Goal: Task Accomplishment & Management: Manage account settings

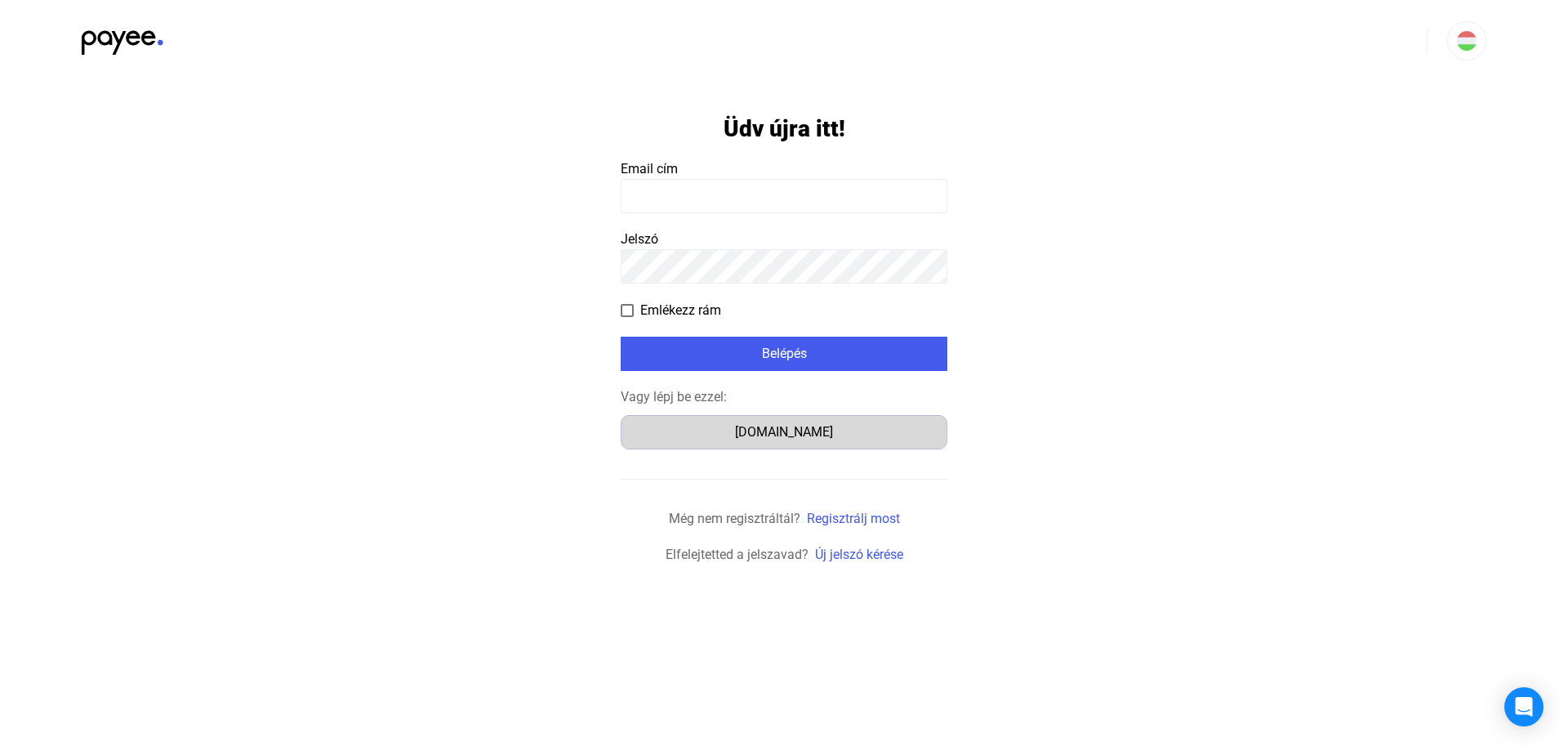
click at [783, 434] on div "[DOMAIN_NAME]" at bounding box center [784, 432] width 316 height 20
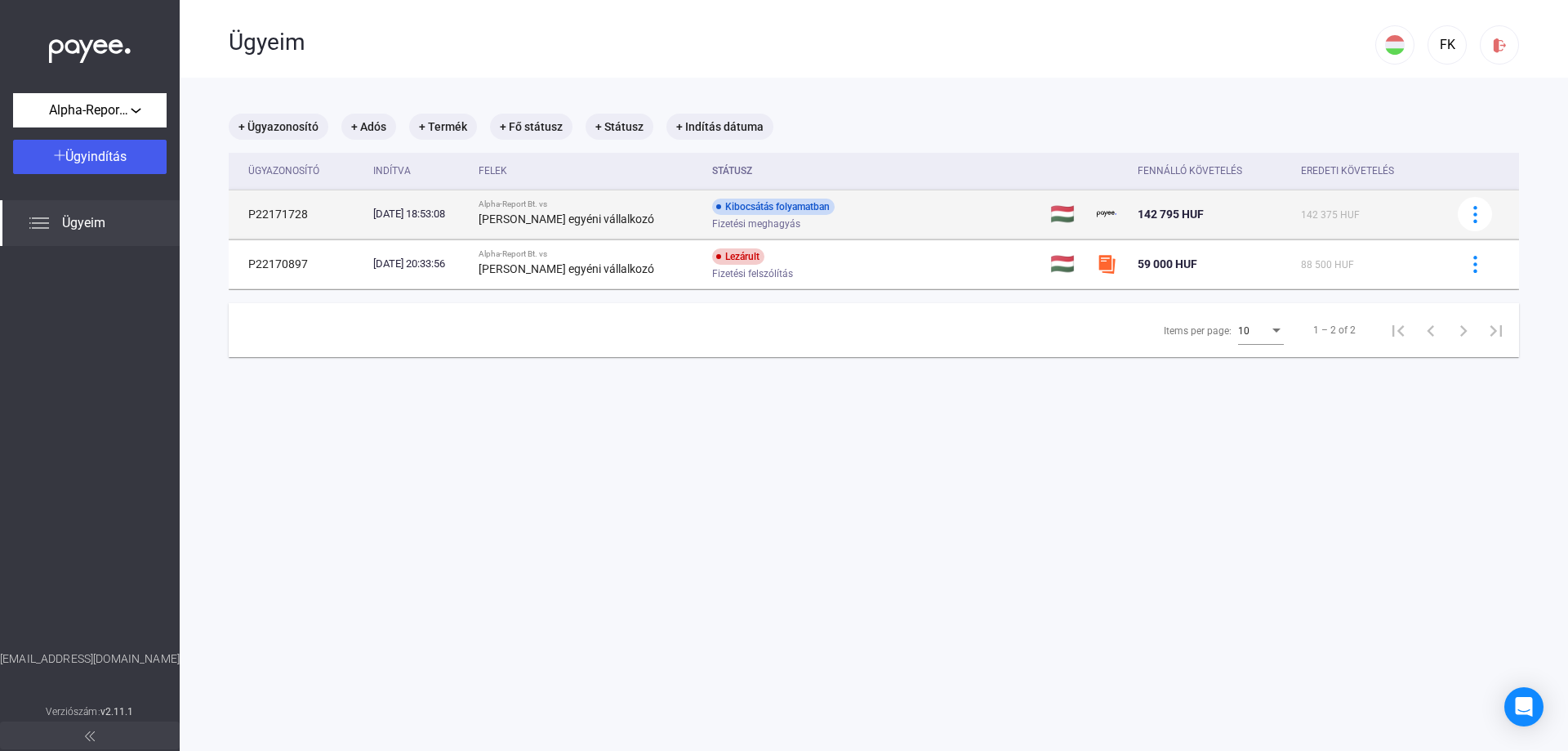
click at [877, 215] on div "Kibocsátás folyamatban Fizetési meghagyás" at bounding box center [842, 214] width 261 height 32
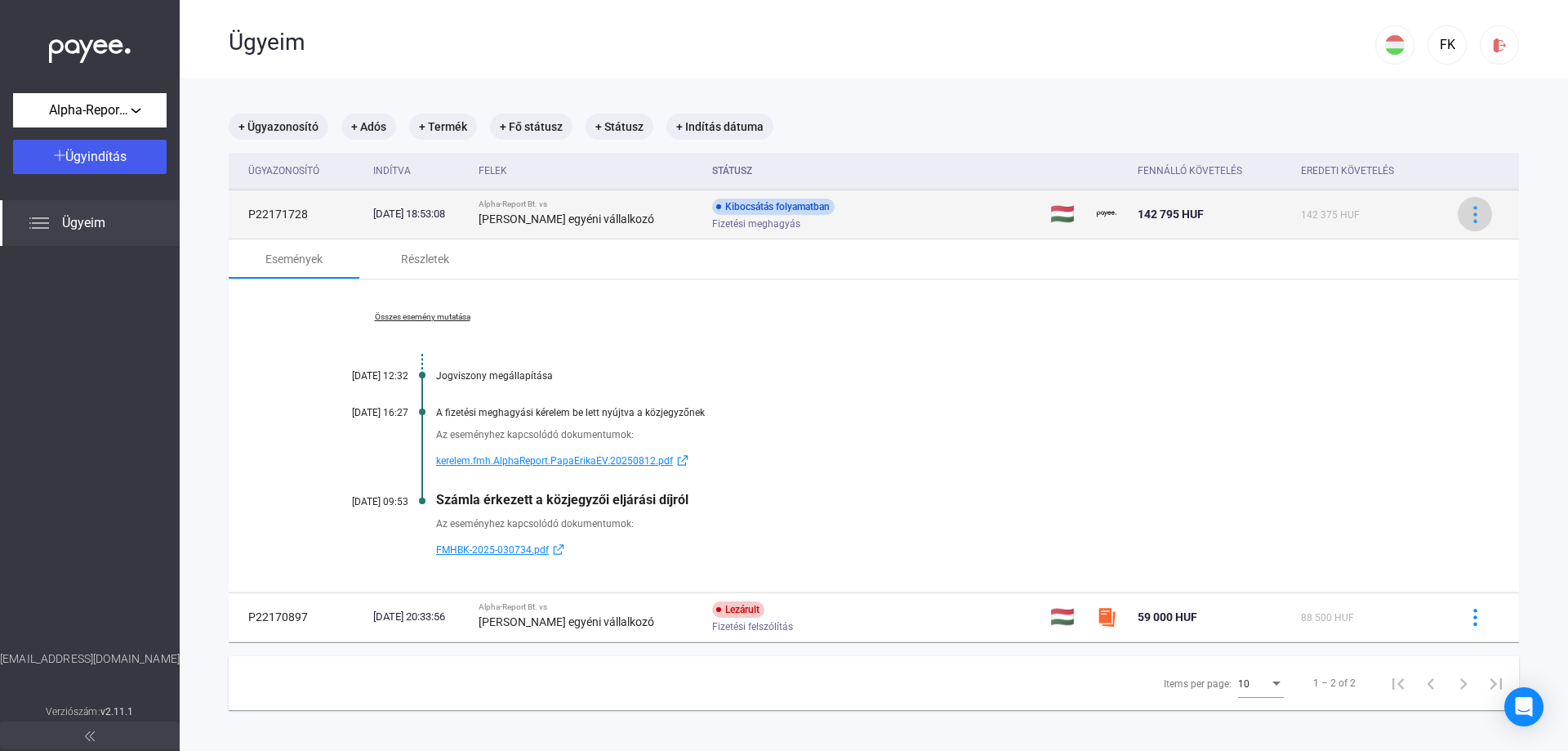
click at [1468, 218] on img at bounding box center [1476, 214] width 17 height 17
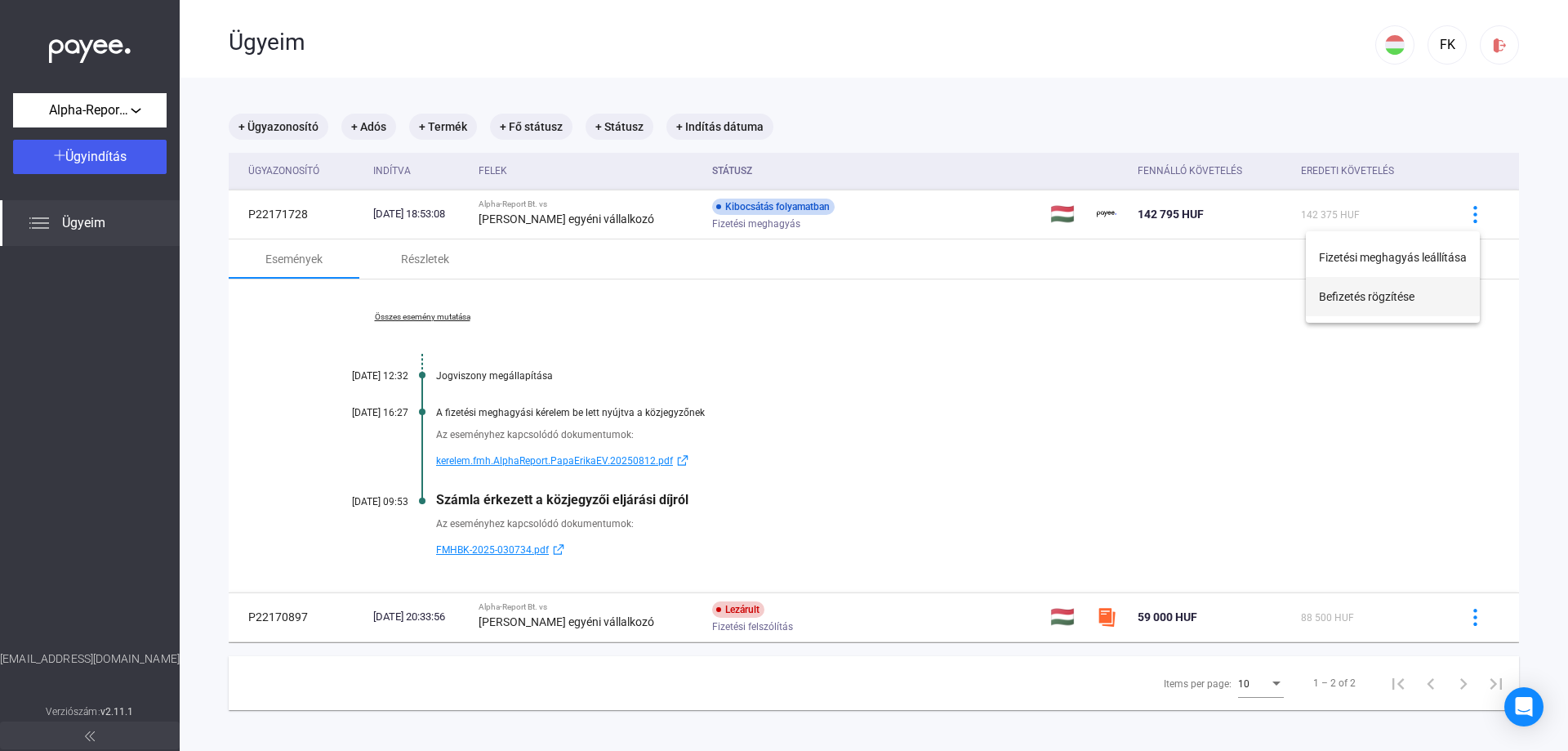
click at [1347, 297] on button "Befizetés rögzítése" at bounding box center [1394, 296] width 174 height 39
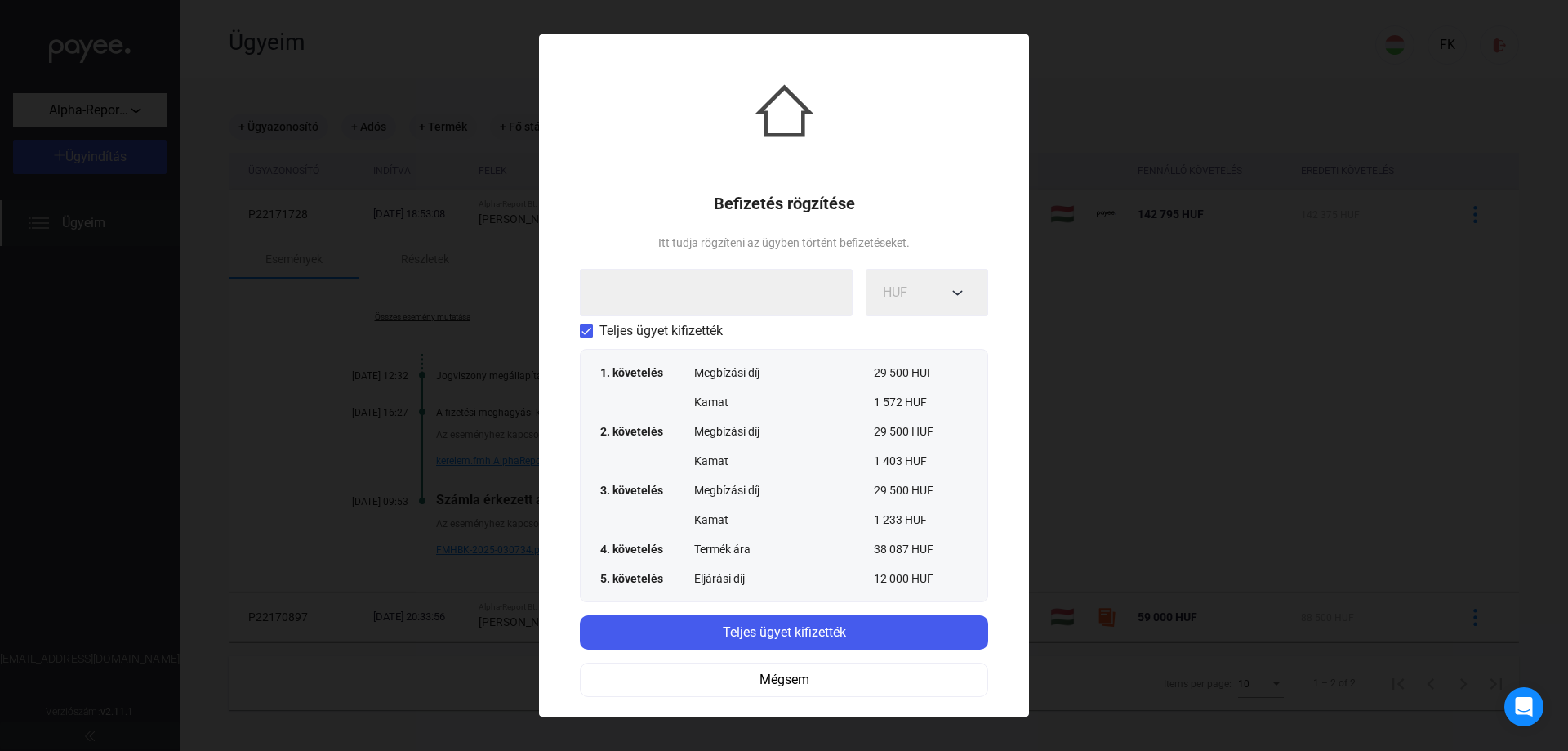
click at [587, 329] on span at bounding box center [587, 331] width 13 height 13
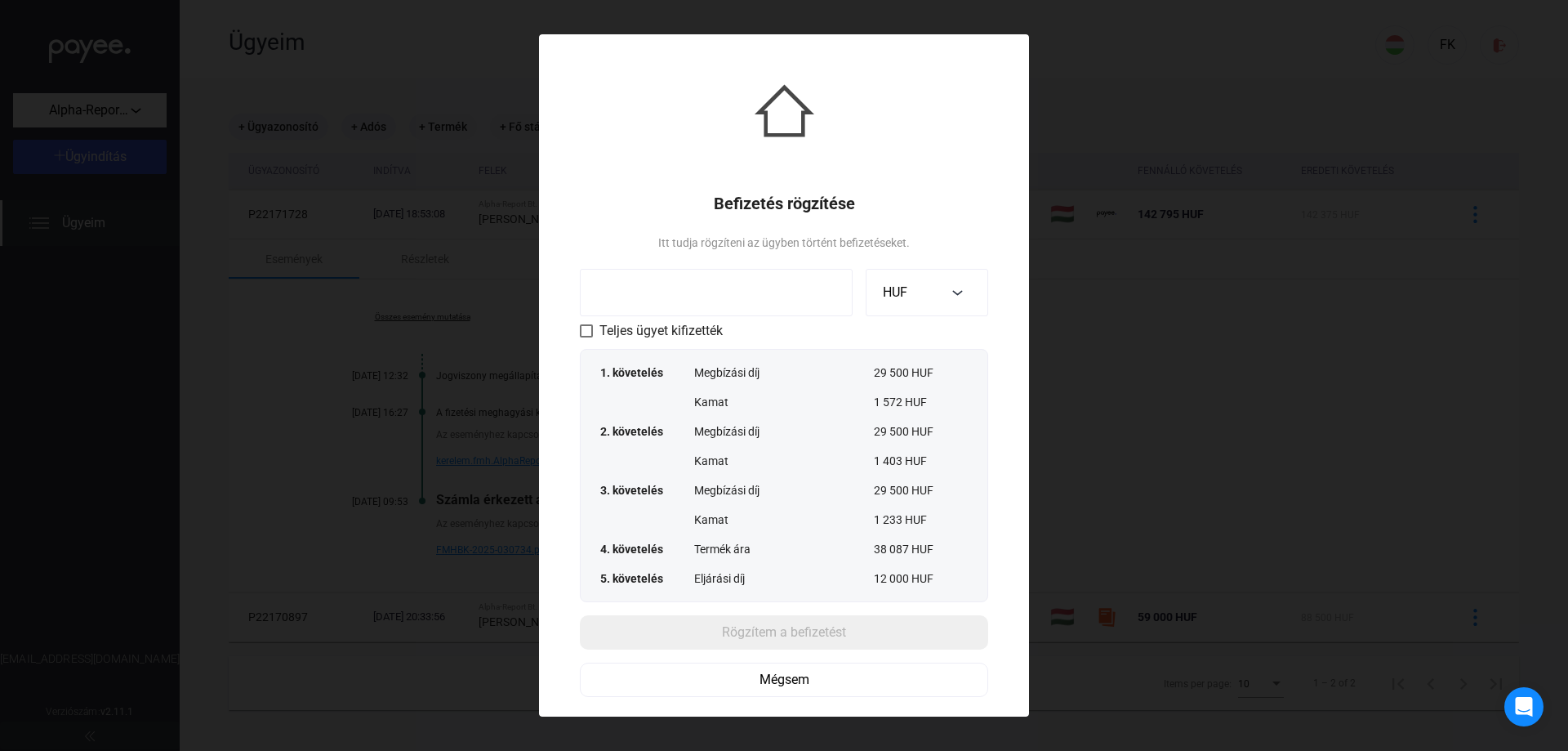
click at [655, 296] on input at bounding box center [717, 293] width 273 height 47
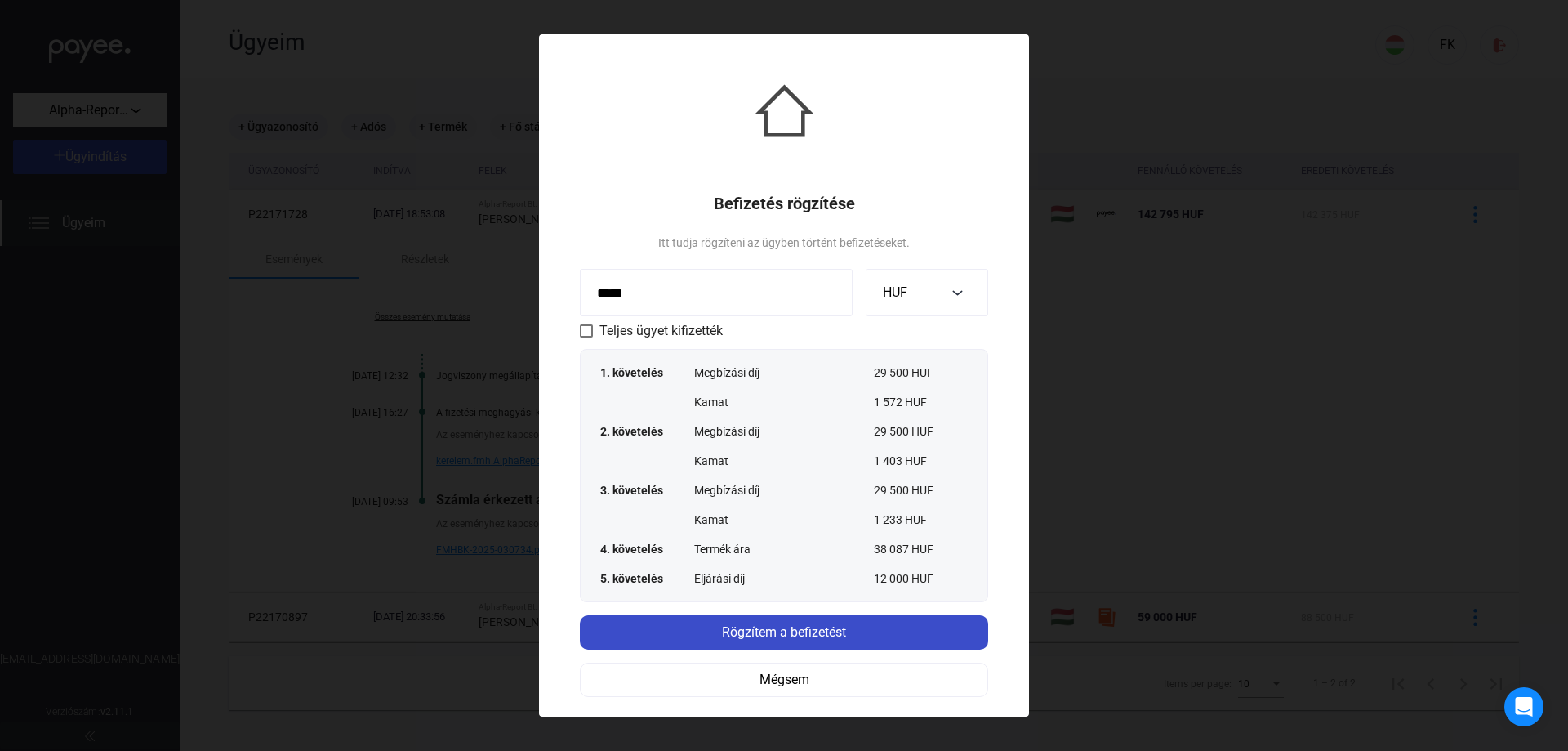
type input "*****"
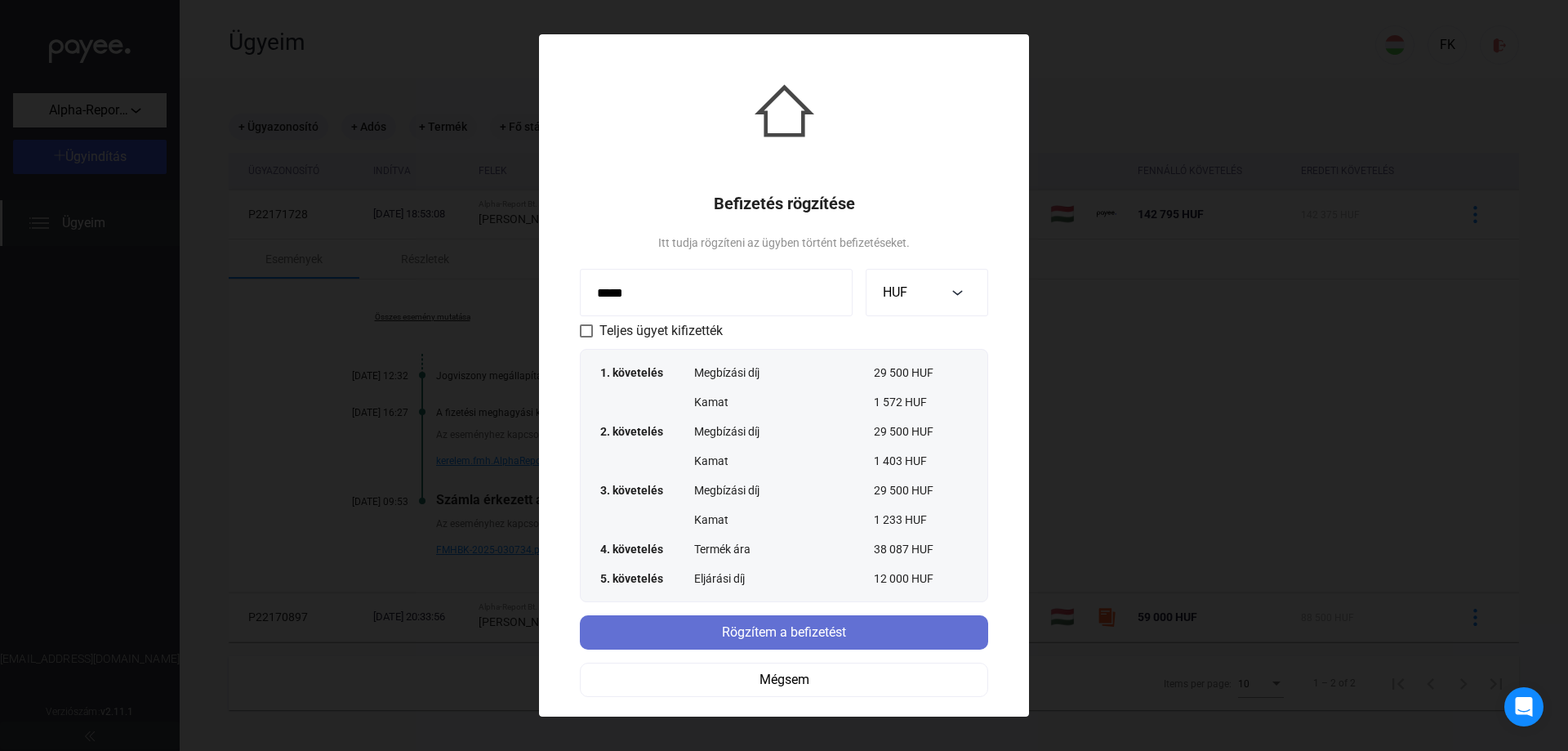
click at [783, 632] on div "Rögzítem a befizetést" at bounding box center [784, 632] width 399 height 20
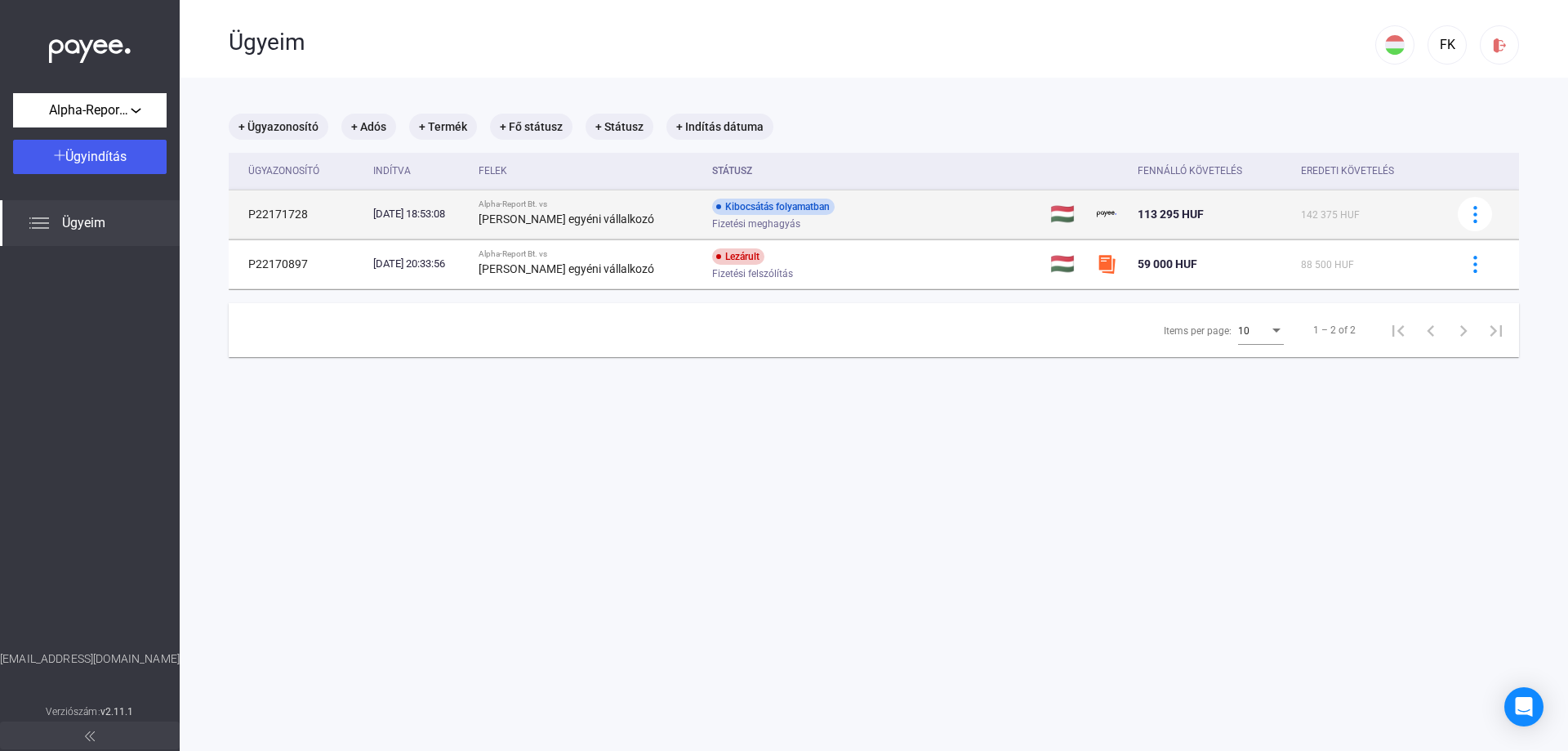
click at [865, 211] on div "Kibocsátás folyamatban Fizetési meghagyás" at bounding box center [842, 214] width 261 height 32
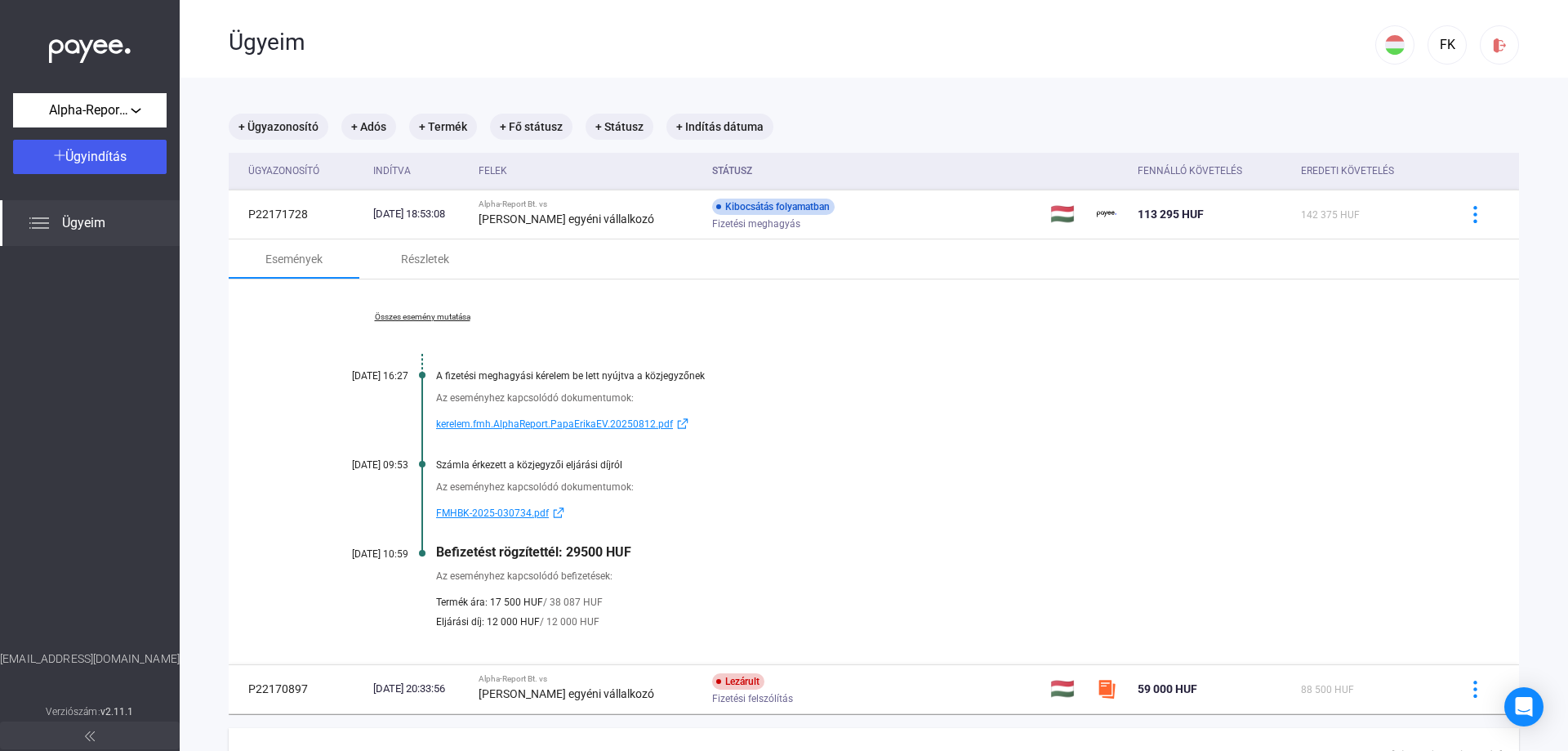
click at [511, 606] on span "Termék ára: 17 500 HUF" at bounding box center [489, 602] width 107 height 20
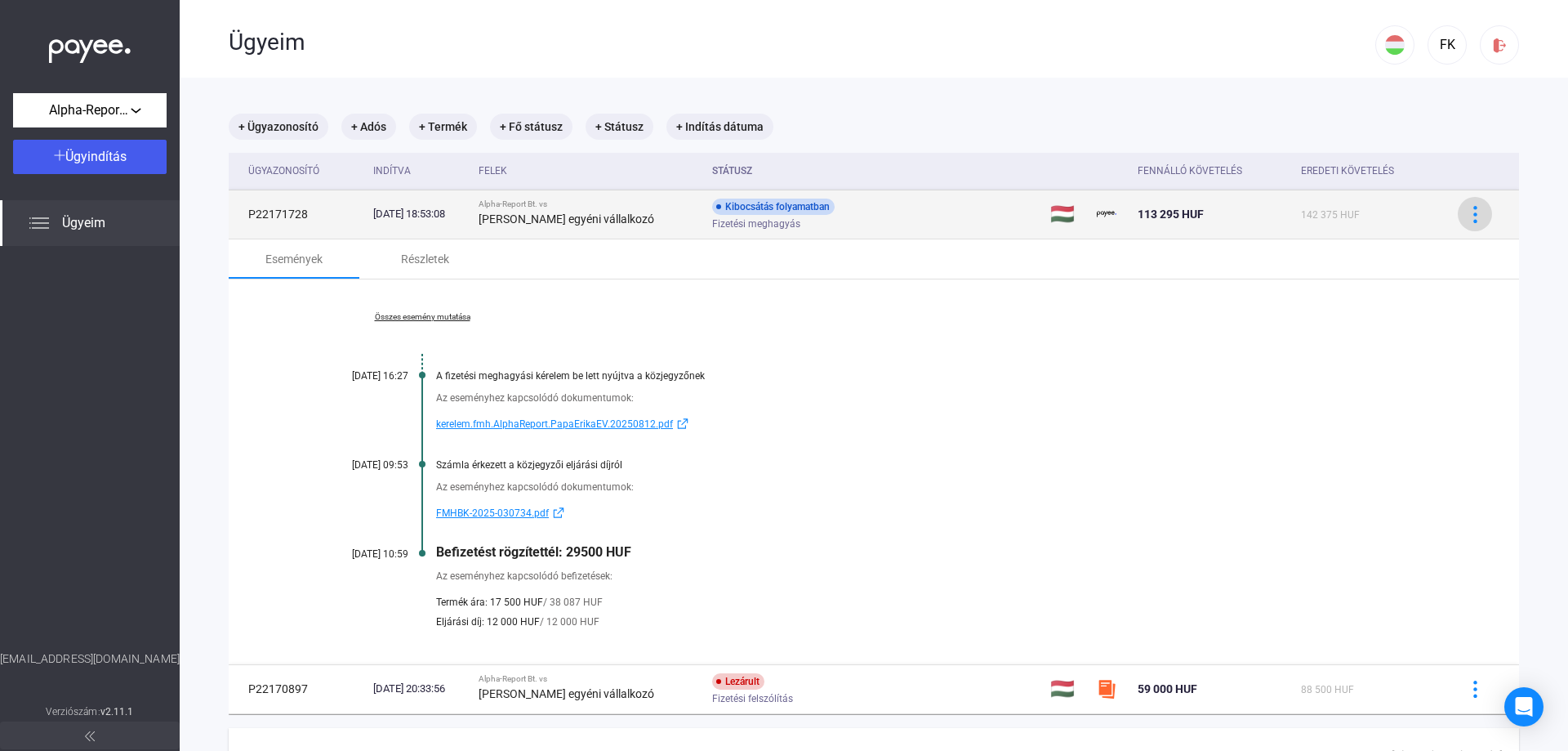
click at [1468, 219] on img at bounding box center [1476, 214] width 17 height 17
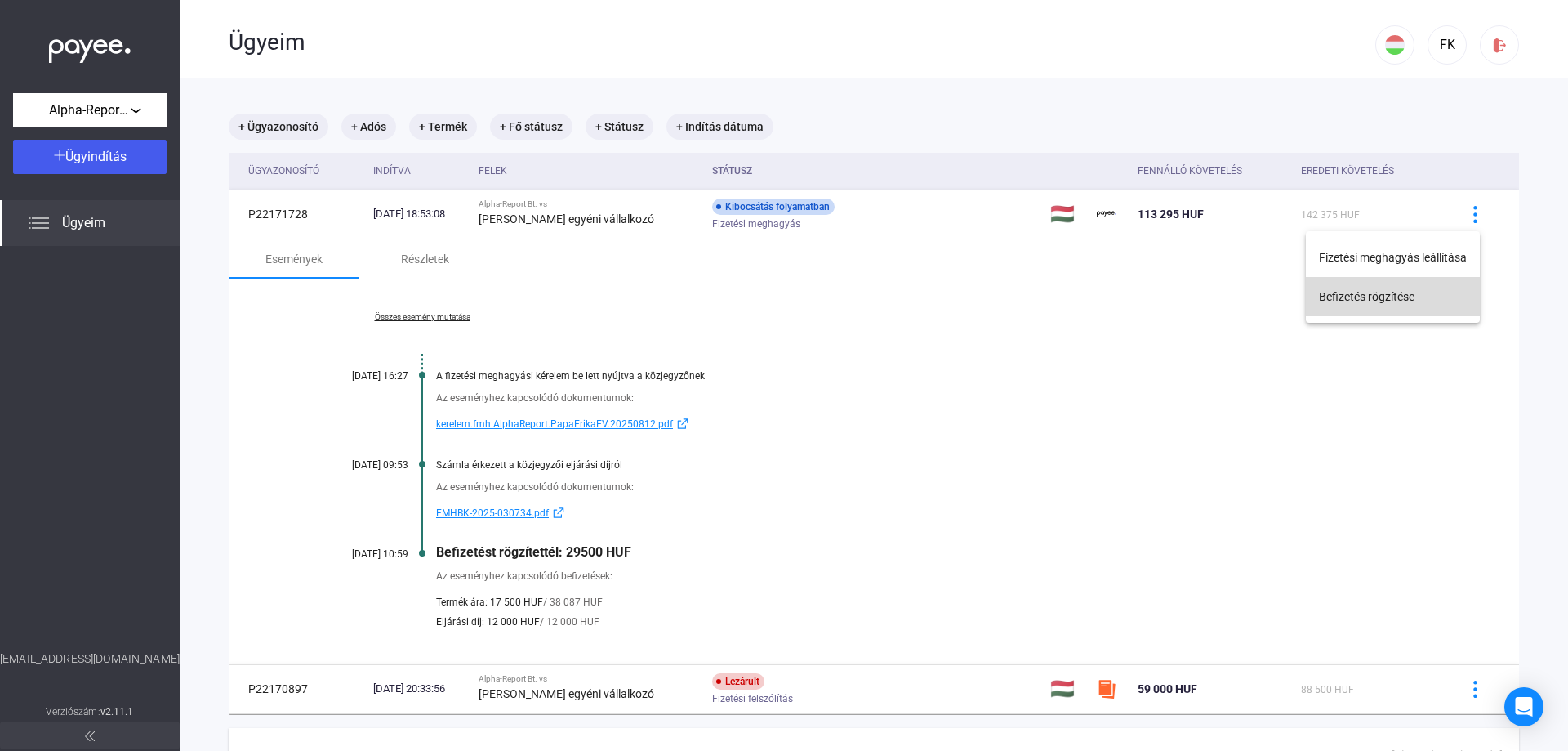
click at [1367, 302] on button "Befizetés rögzítése" at bounding box center [1394, 296] width 174 height 39
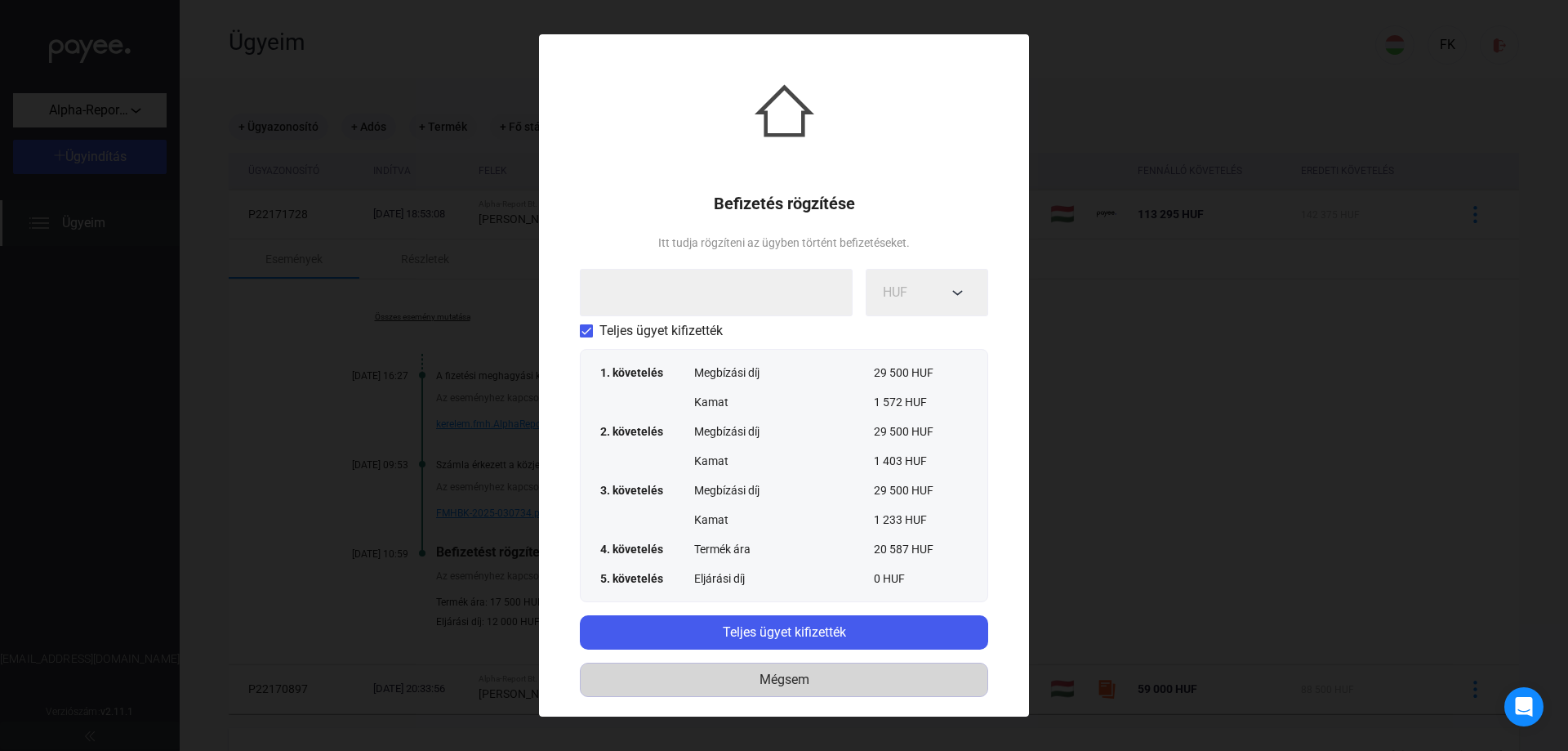
click at [795, 684] on div "Mégsem" at bounding box center [784, 680] width 397 height 20
